Goal: Task Accomplishment & Management: Manage account settings

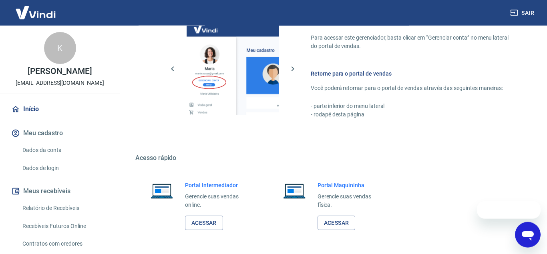
scroll to position [477, 0]
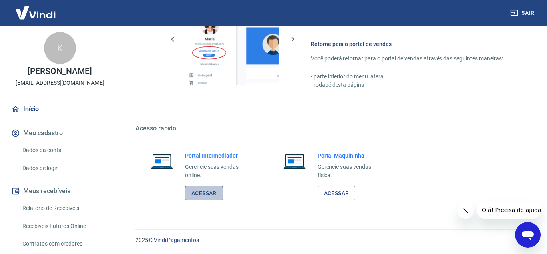
click at [203, 191] on link "Acessar" at bounding box center [204, 193] width 38 height 15
click at [525, 13] on button "Sair" at bounding box center [523, 13] width 29 height 15
